Goal: Navigation & Orientation: Find specific page/section

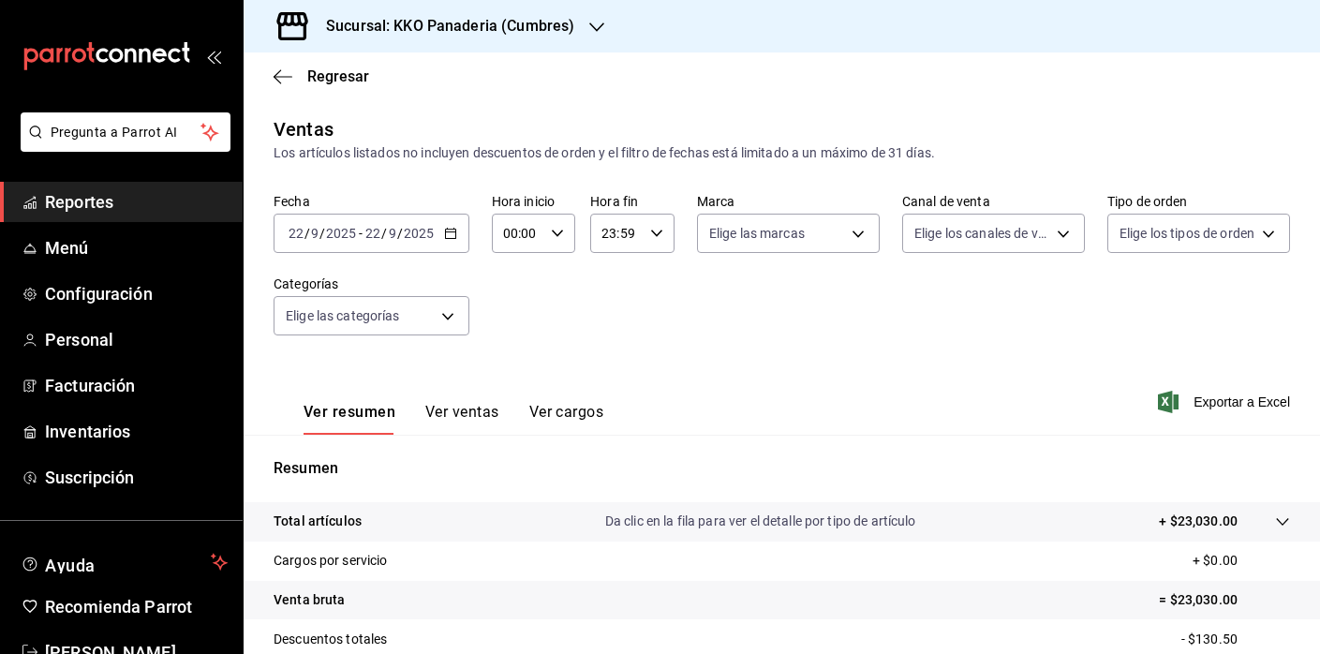
click at [274, 89] on div "Regresar" at bounding box center [782, 76] width 1076 height 48
click at [279, 69] on icon "button" at bounding box center [283, 76] width 19 height 17
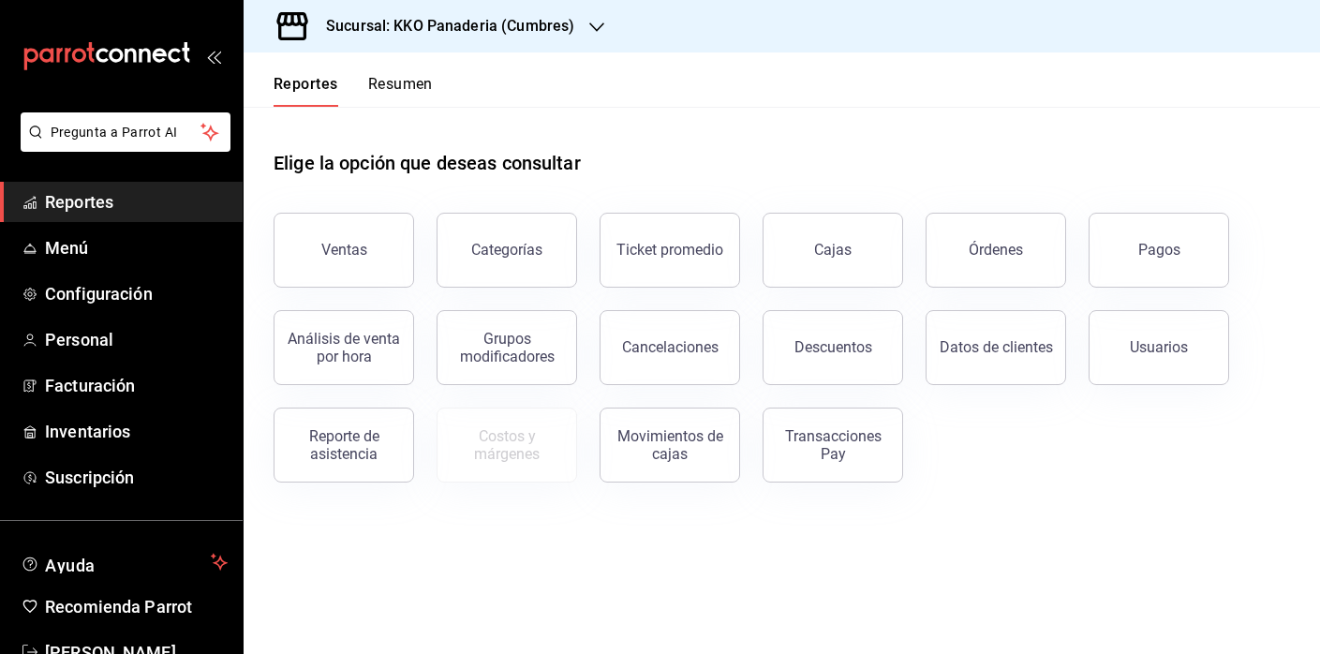
click at [374, 93] on button "Resumen" at bounding box center [400, 91] width 65 height 32
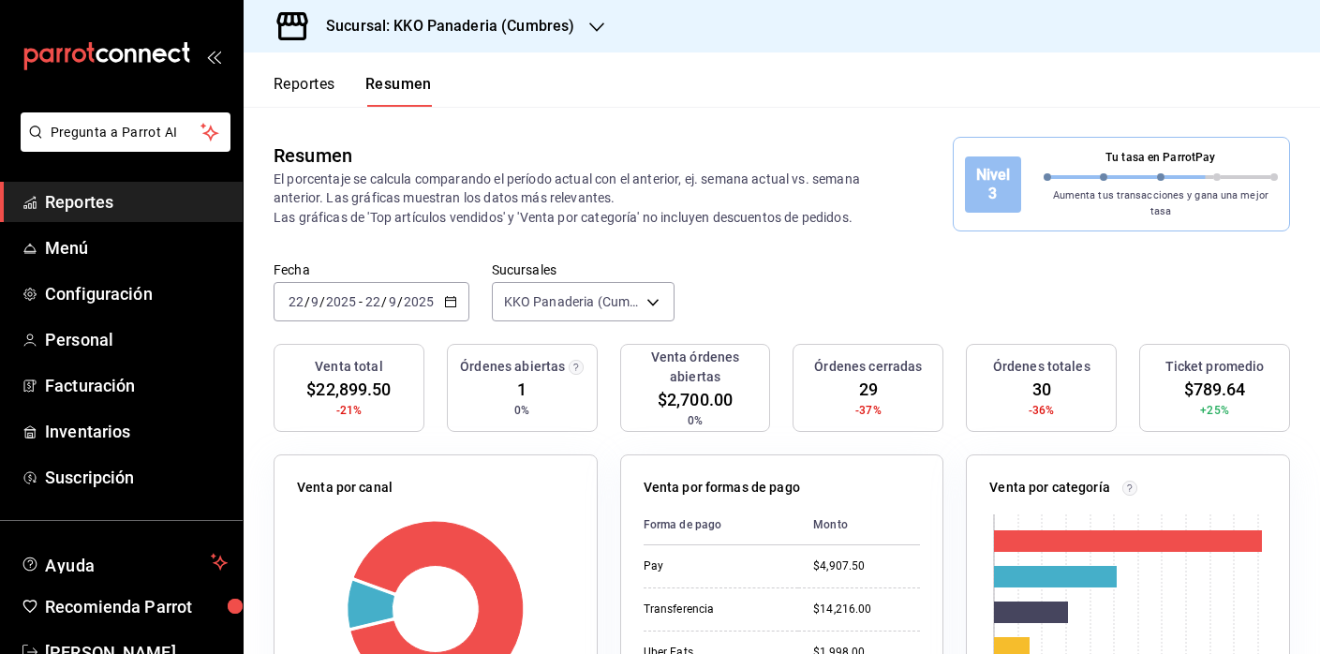
click at [306, 85] on button "Reportes" at bounding box center [305, 91] width 62 height 32
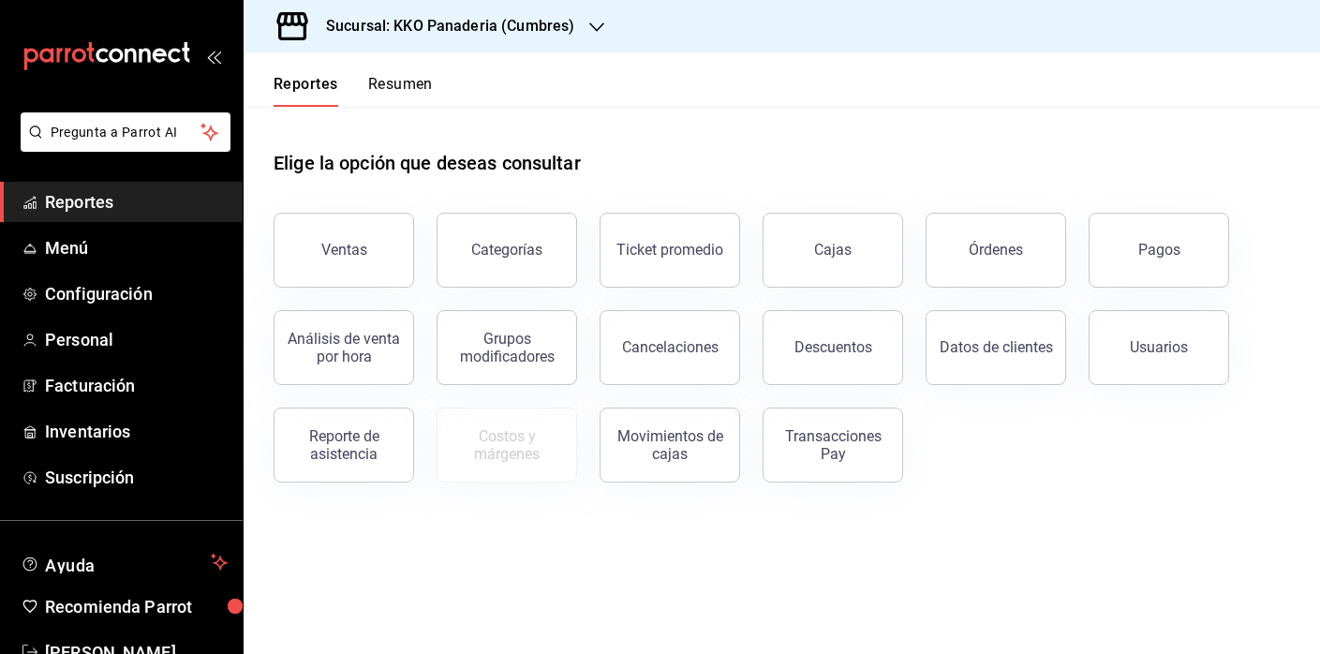
click at [391, 93] on button "Resumen" at bounding box center [400, 91] width 65 height 32
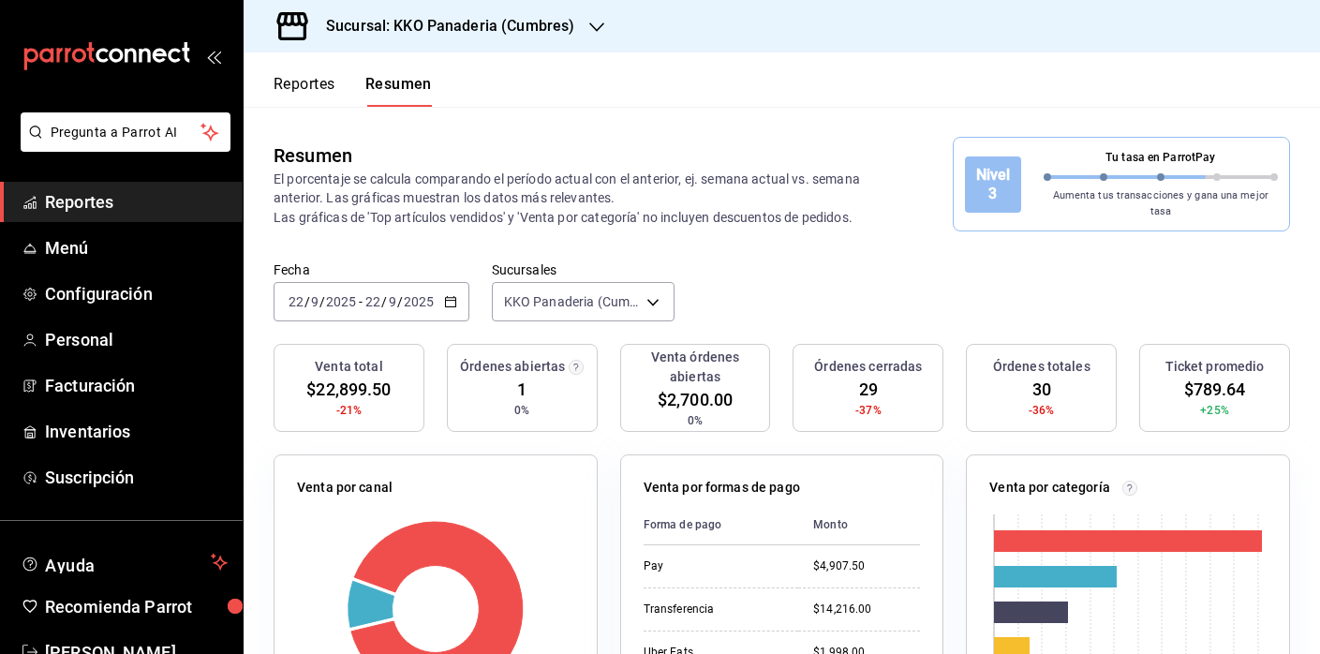
click at [323, 93] on button "Reportes" at bounding box center [305, 91] width 62 height 32
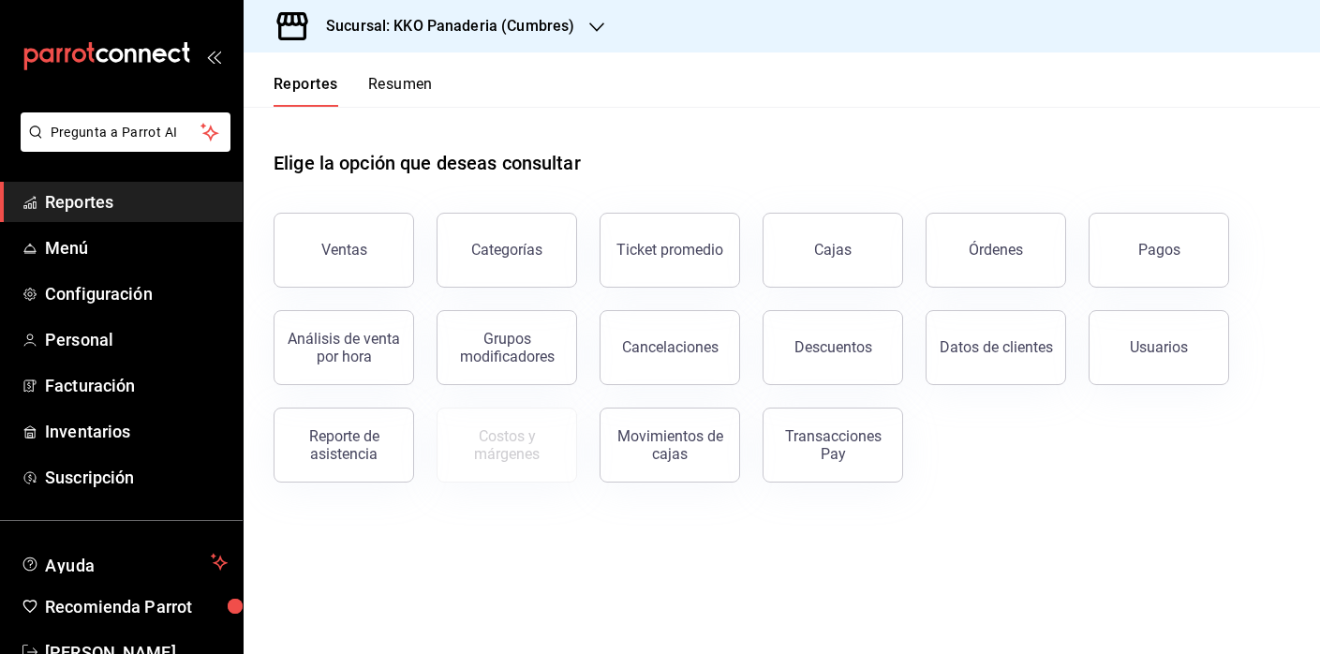
click at [386, 89] on button "Resumen" at bounding box center [400, 91] width 65 height 32
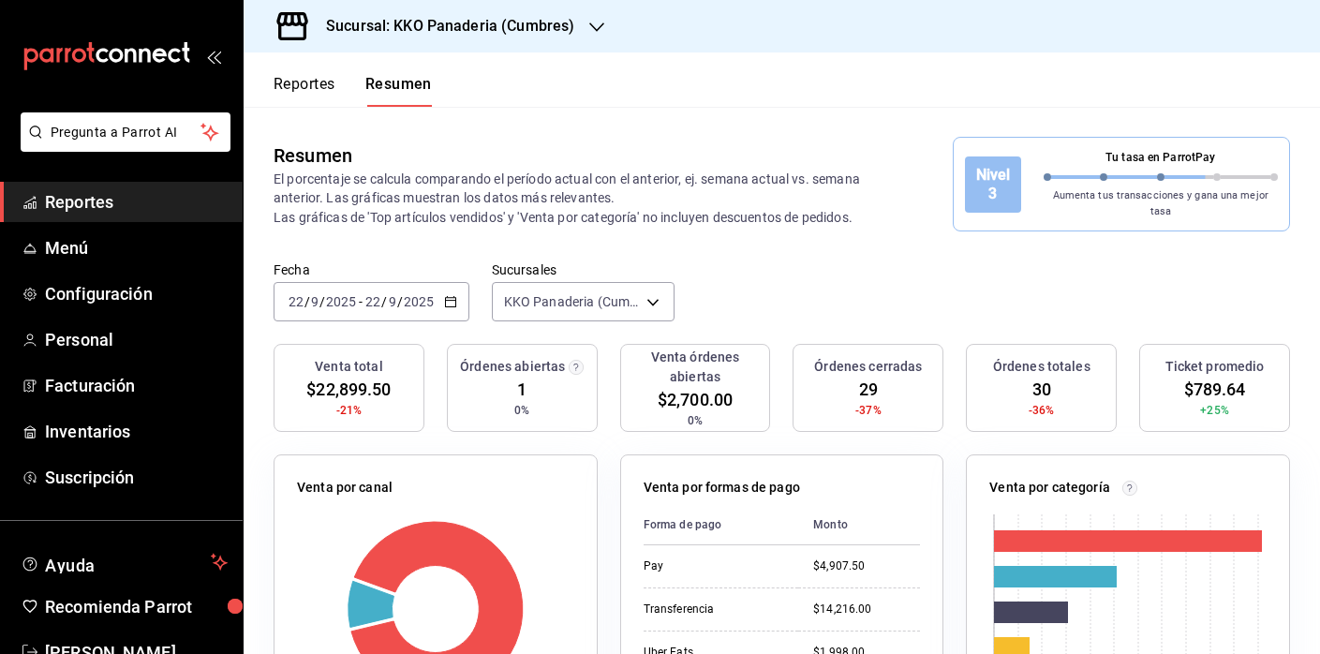
click at [319, 90] on button "Reportes" at bounding box center [305, 91] width 62 height 32
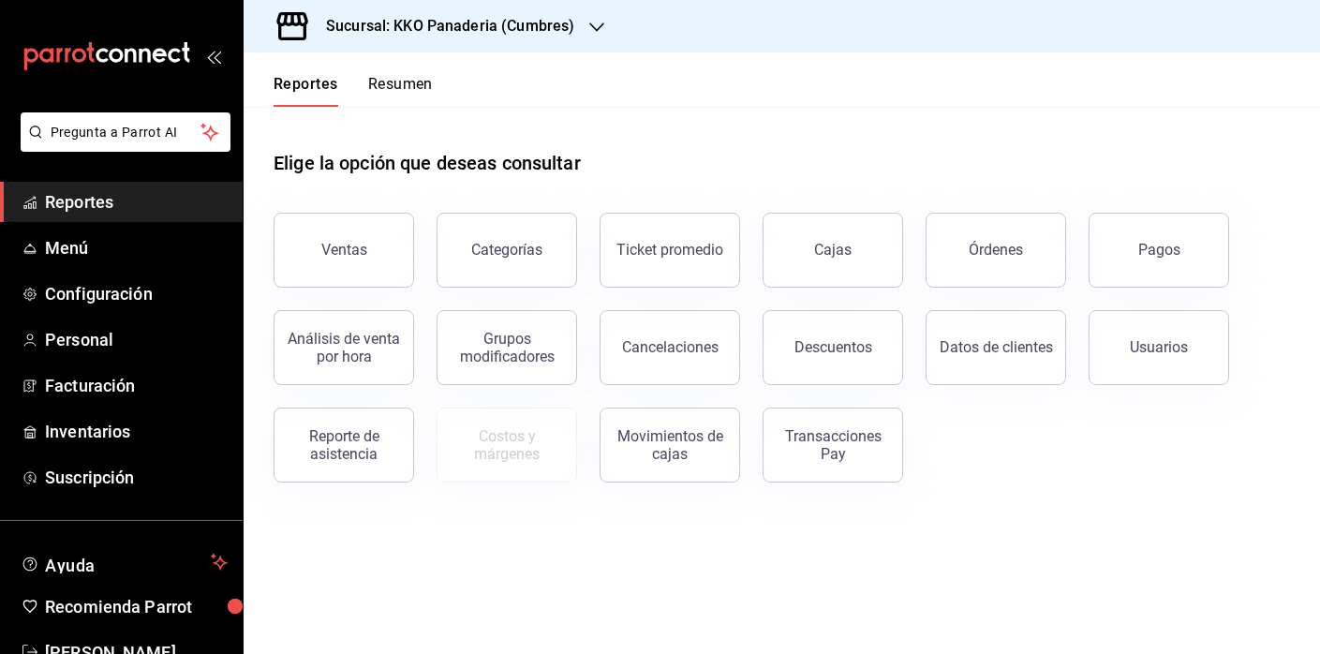
click at [388, 89] on button "Resumen" at bounding box center [400, 91] width 65 height 32
